Goal: Find specific page/section: Find specific page/section

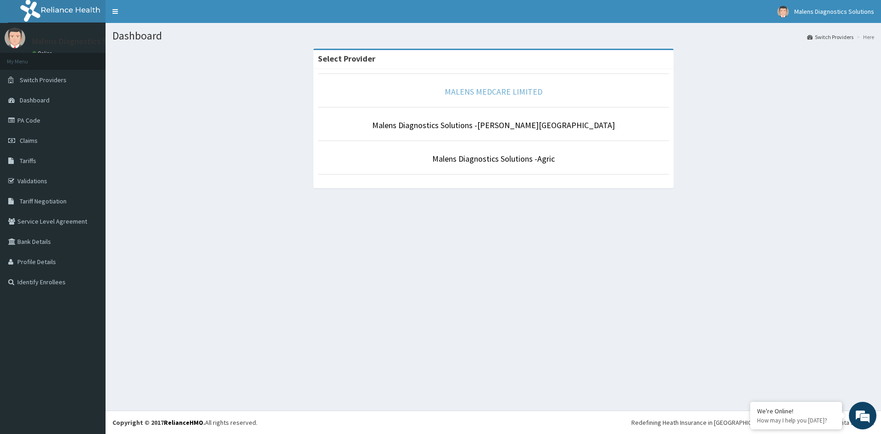
click at [499, 91] on link "MALENS MEDCARE LIMITED" at bounding box center [494, 91] width 98 height 11
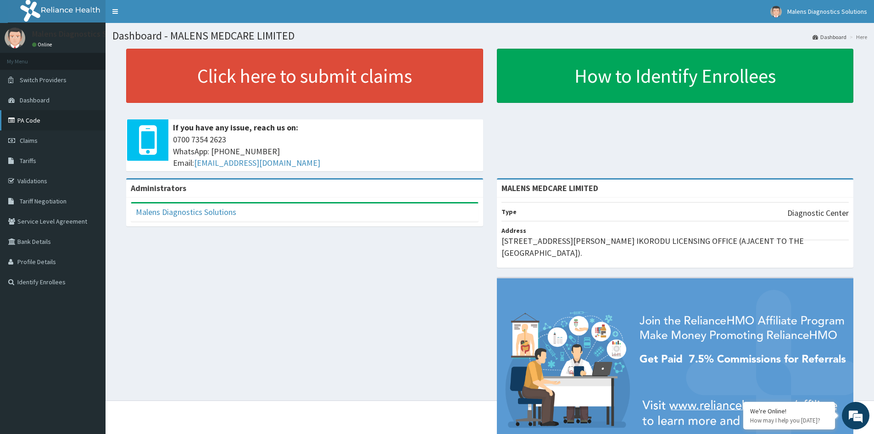
click at [23, 122] on link "PA Code" at bounding box center [53, 120] width 106 height 20
